Goal: Navigation & Orientation: Understand site structure

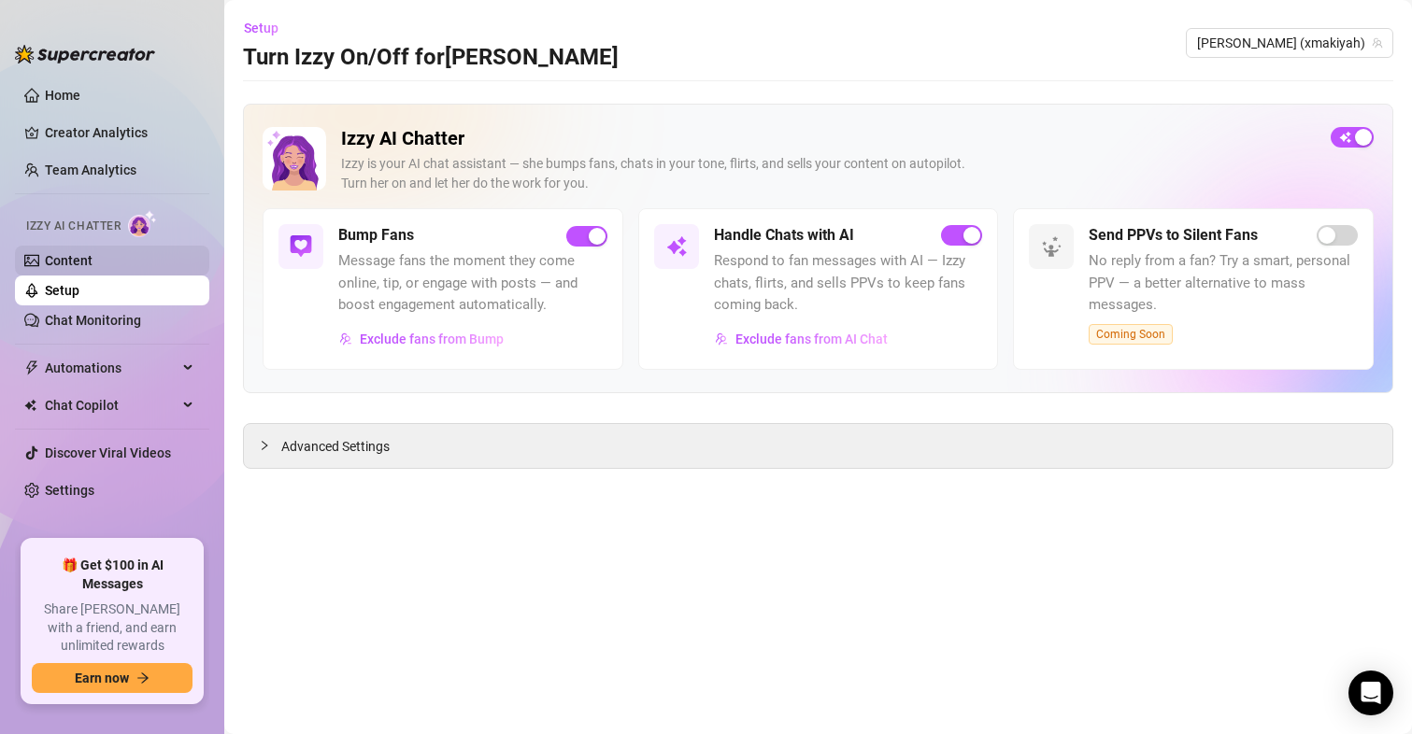
click at [84, 253] on link "Content" at bounding box center [69, 260] width 48 height 15
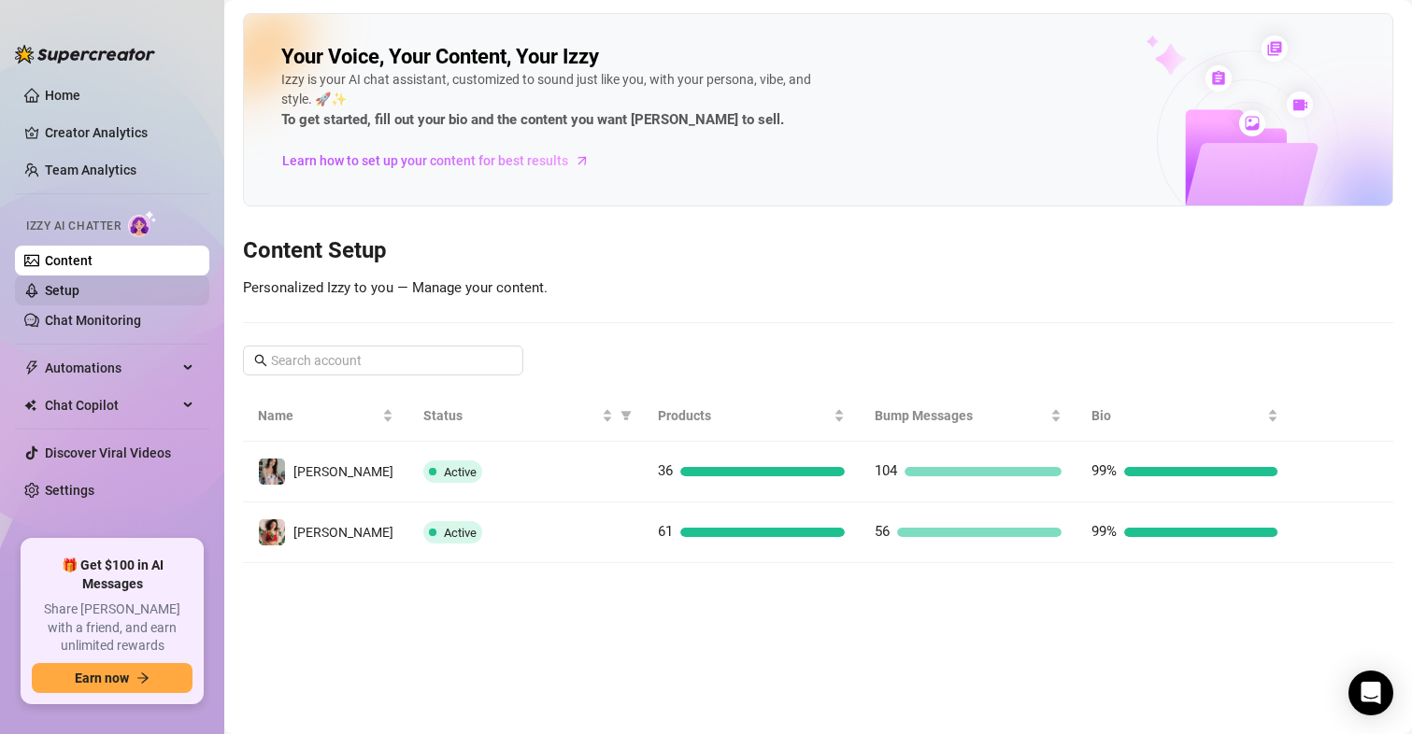
click at [79, 283] on link "Setup" at bounding box center [62, 290] width 35 height 15
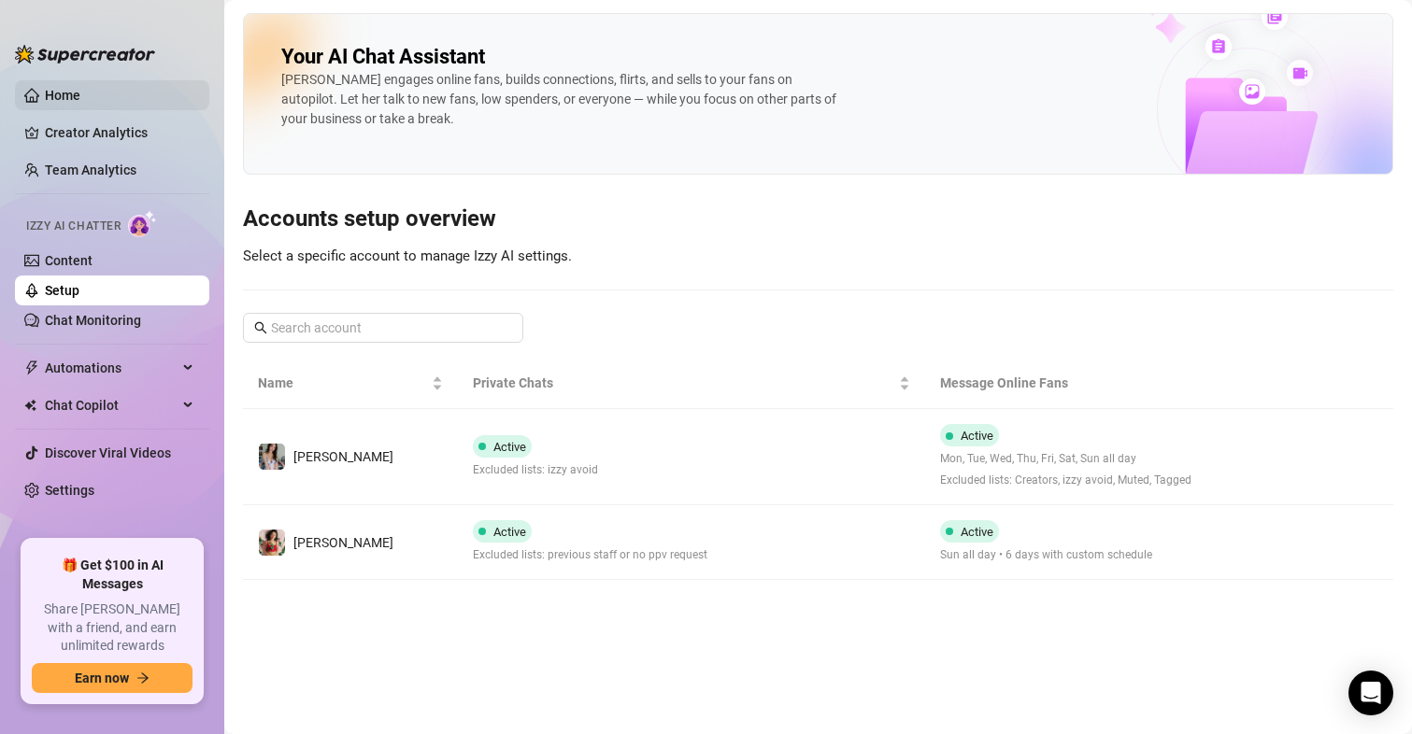
click at [64, 98] on link "Home" at bounding box center [63, 95] width 36 height 15
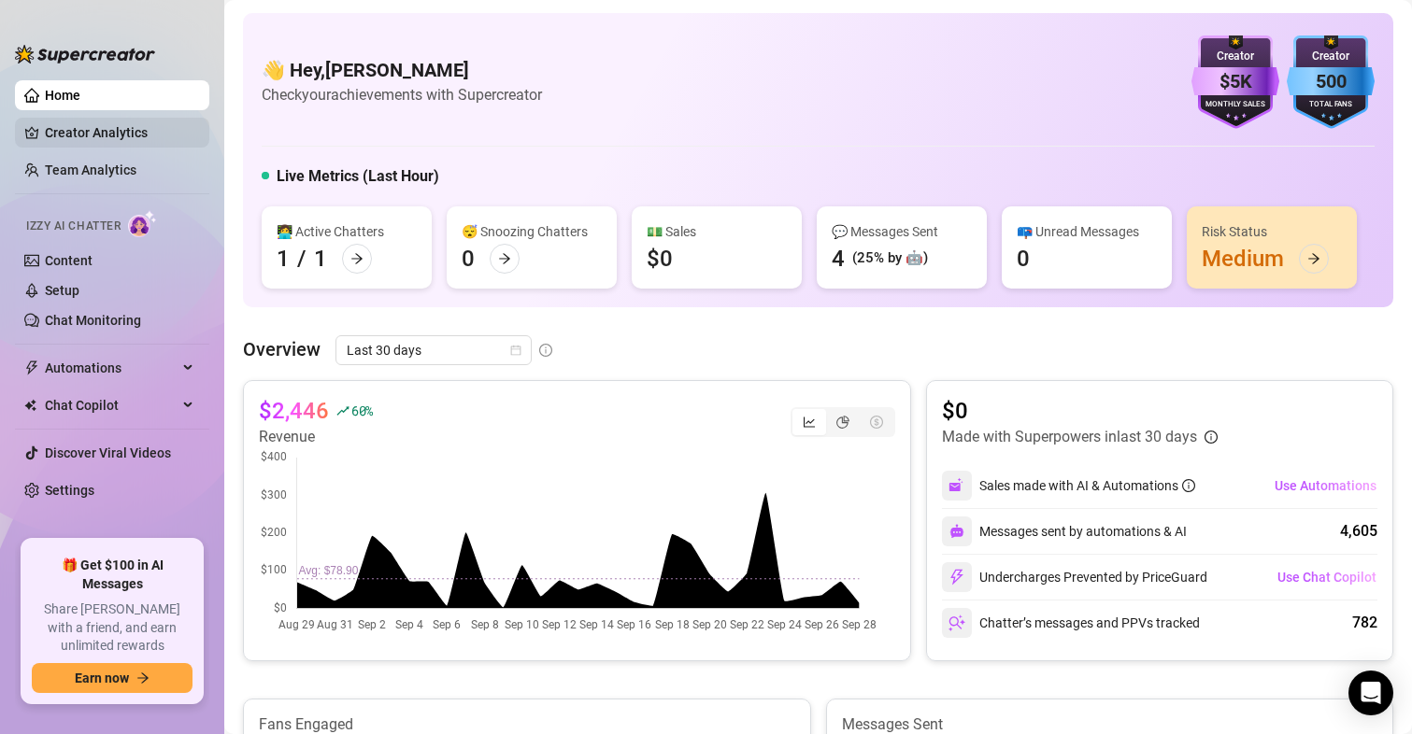
click at [116, 131] on link "Creator Analytics" at bounding box center [119, 133] width 149 height 30
